Goal: Task Accomplishment & Management: Manage account settings

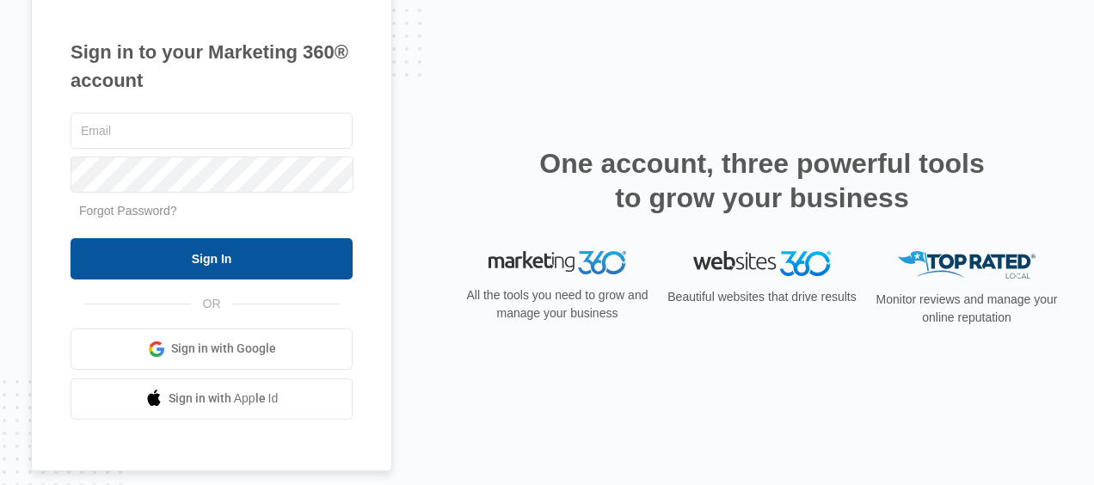
type input "[EMAIL_ADDRESS][DOMAIN_NAME]"
click at [182, 262] on input "Sign In" at bounding box center [211, 258] width 282 height 41
type input "[EMAIL_ADDRESS][DOMAIN_NAME]"
click at [160, 256] on input "Sign In" at bounding box center [211, 258] width 282 height 41
